Goal: Find specific page/section: Find specific page/section

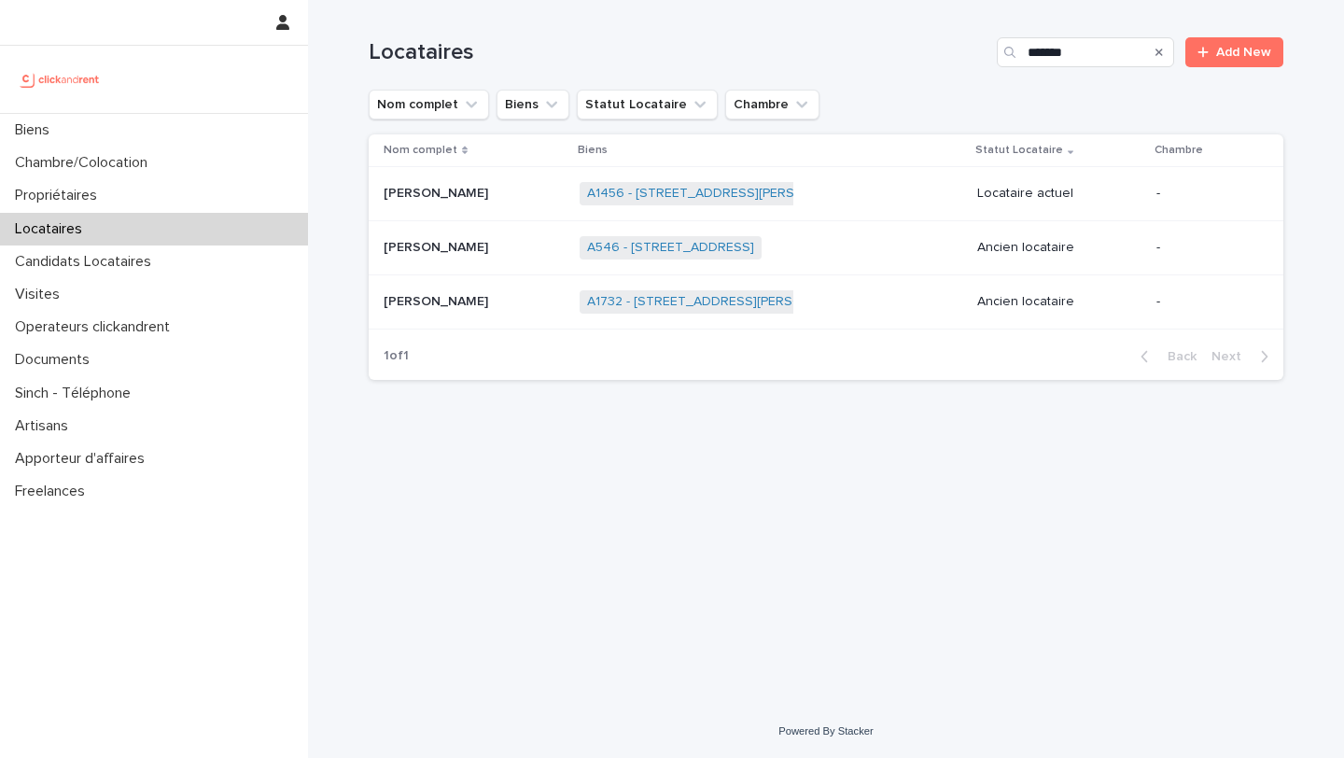
click at [481, 290] on div "[PERSON_NAME]" at bounding box center [474, 301] width 181 height 31
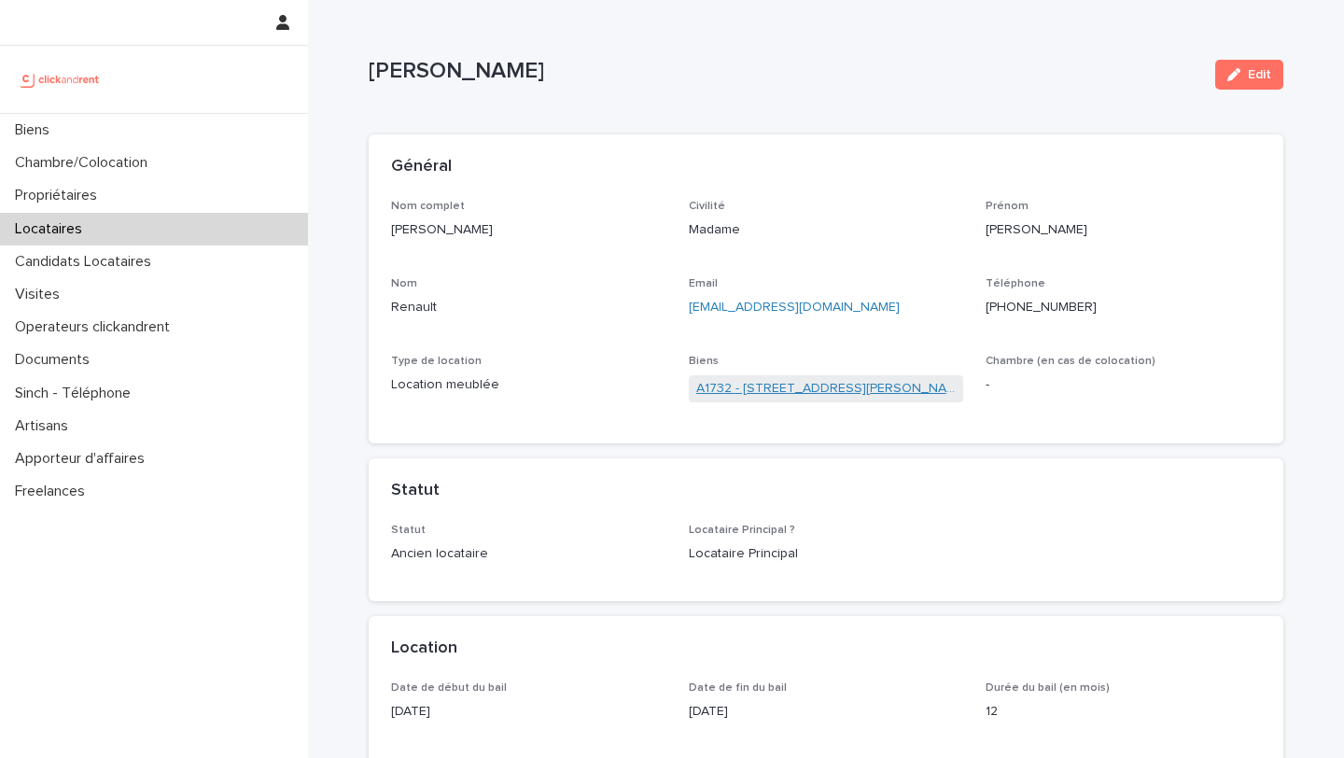
click at [762, 391] on link "A1732 - [STREET_ADDRESS][PERSON_NAME]" at bounding box center [826, 389] width 260 height 20
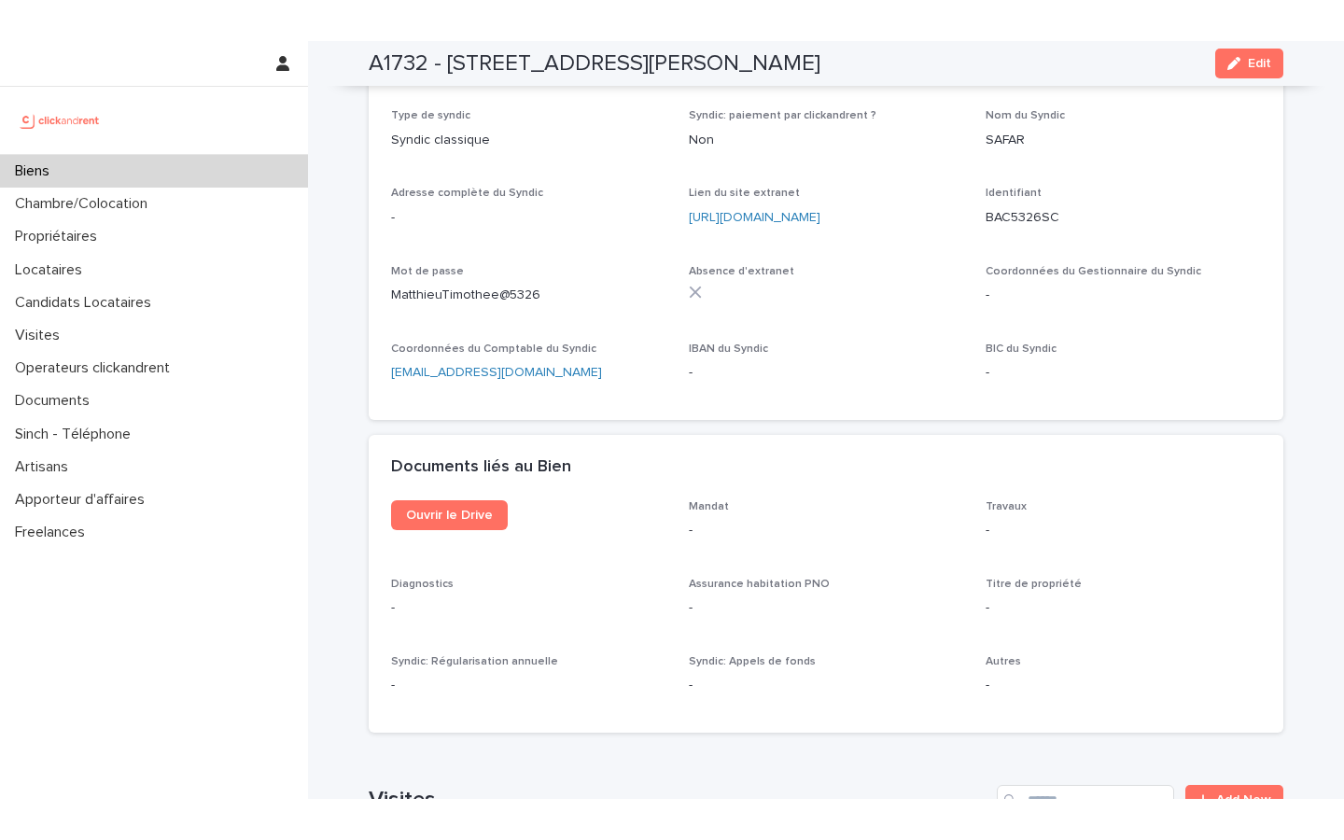
scroll to position [6353, 0]
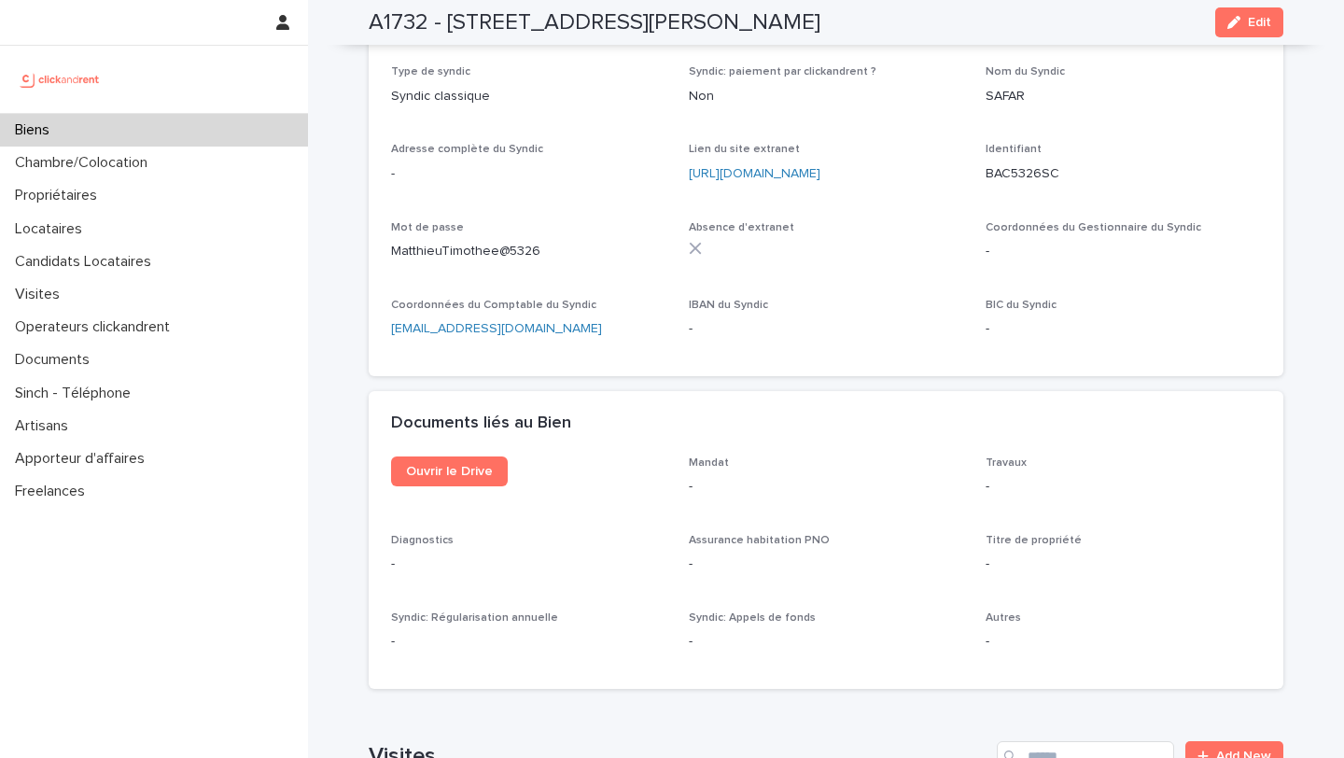
click at [450, 456] on div "Ouvrir le Drive" at bounding box center [528, 478] width 275 height 45
drag, startPoint x: 450, startPoint y: 406, endPoint x: 450, endPoint y: 388, distance: 17.7
click at [450, 456] on div "Ouvrir le Drive" at bounding box center [528, 478] width 275 height 45
click at [450, 465] on span "Ouvrir le Drive" at bounding box center [449, 471] width 87 height 13
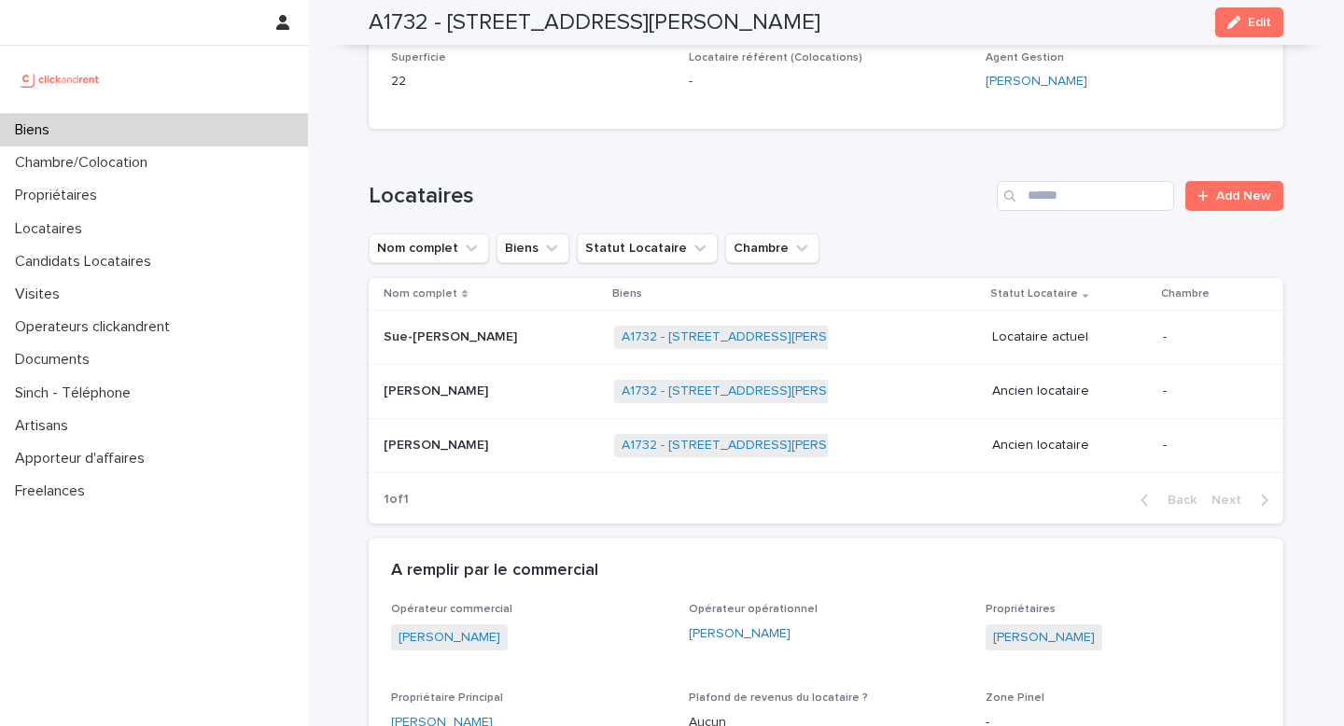
scroll to position [706, 0]
click at [451, 310] on th "Nom complet" at bounding box center [488, 295] width 238 height 33
click at [440, 320] on td "Sue-[PERSON_NAME]" at bounding box center [488, 339] width 238 height 54
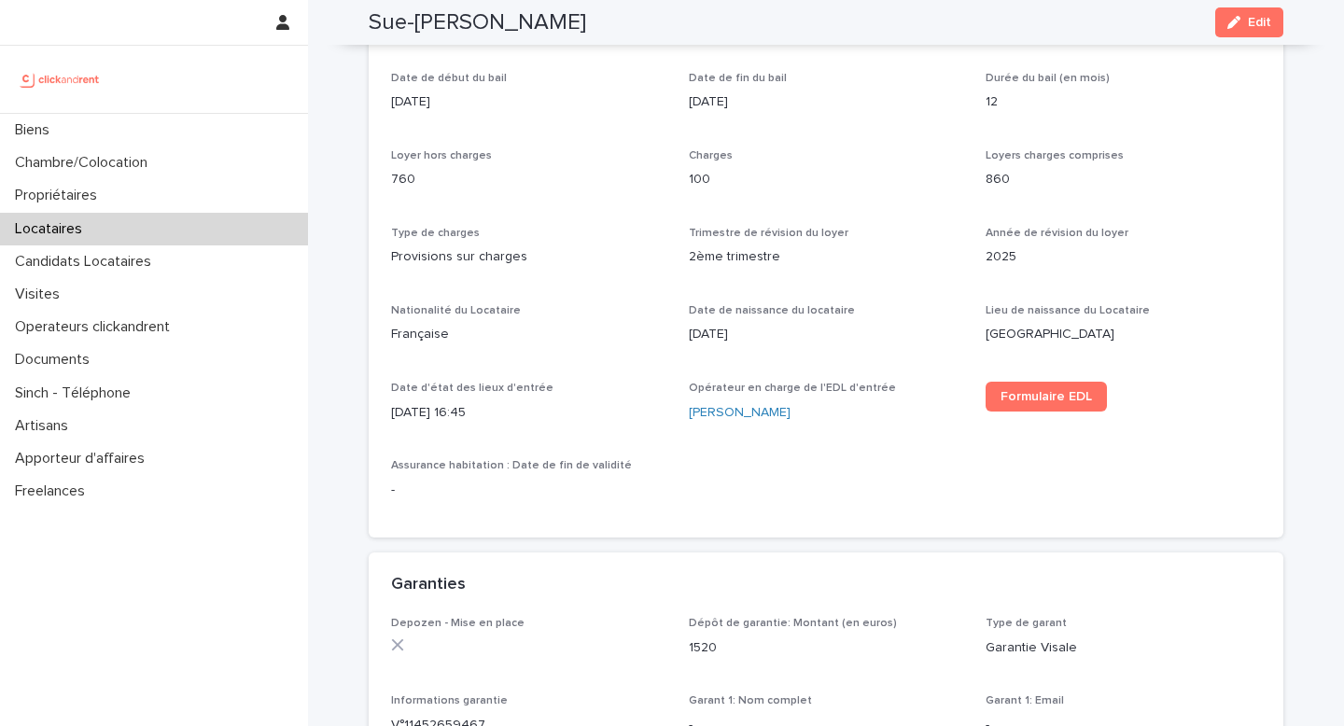
scroll to position [605, 0]
